Goal: Go to known website: Access a specific website the user already knows

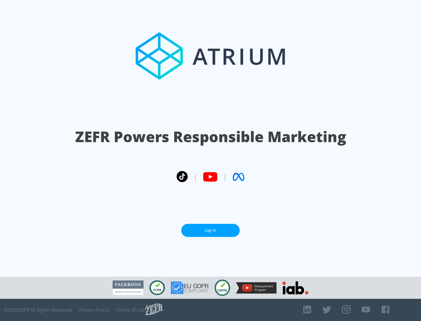
click at [210, 231] on link "Log In" at bounding box center [210, 230] width 58 height 13
